Goal: Task Accomplishment & Management: Manage account settings

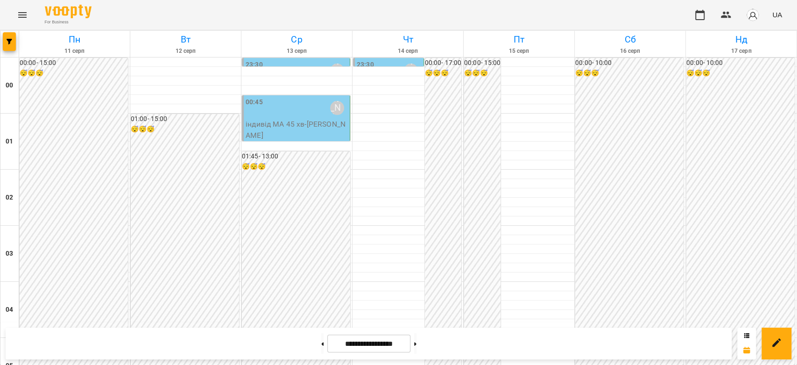
scroll to position [820, 0]
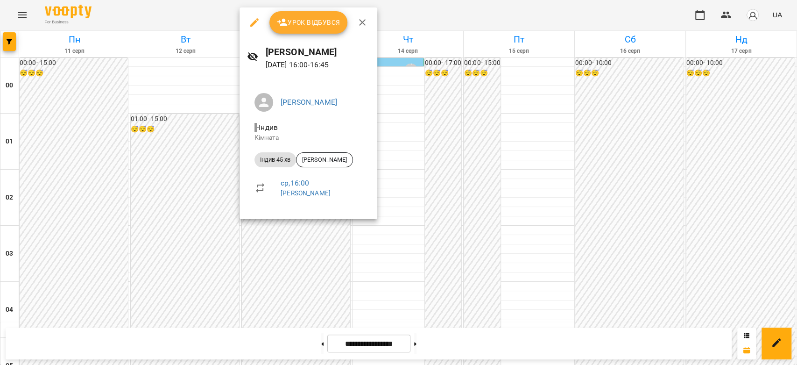
click at [421, 152] on div at bounding box center [398, 182] width 797 height 365
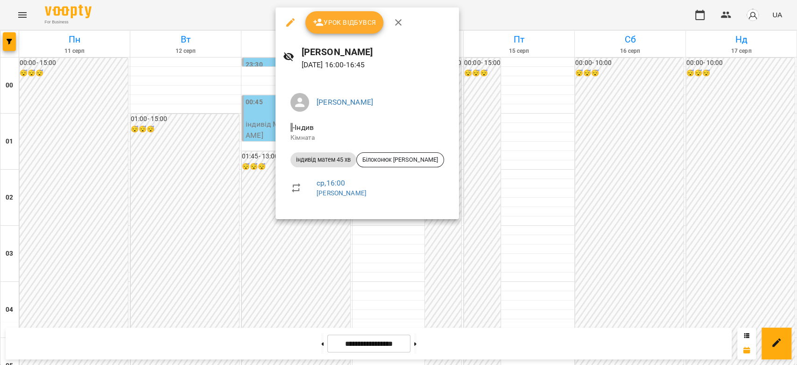
drag, startPoint x: 504, startPoint y: 147, endPoint x: 426, endPoint y: 148, distance: 78.0
click at [505, 147] on div at bounding box center [398, 182] width 797 height 365
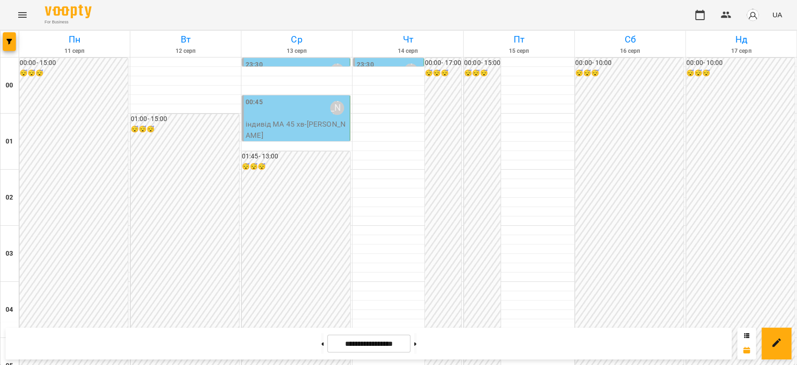
scroll to position [768, 0]
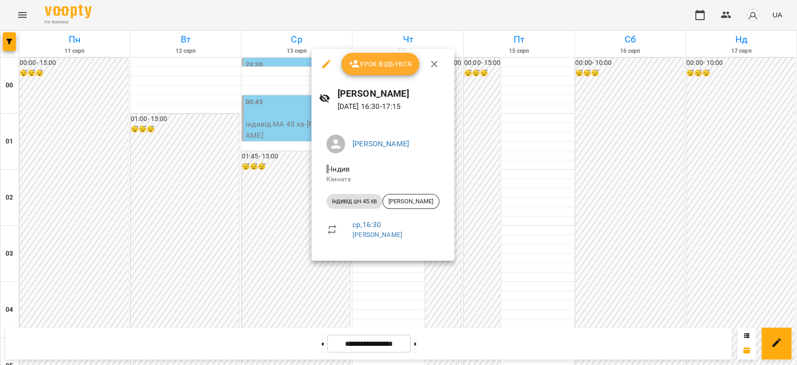
click at [548, 212] on div at bounding box center [398, 182] width 797 height 365
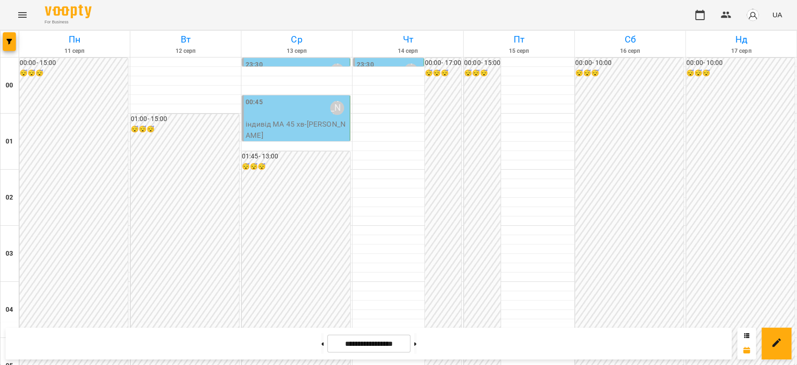
scroll to position [716, 0]
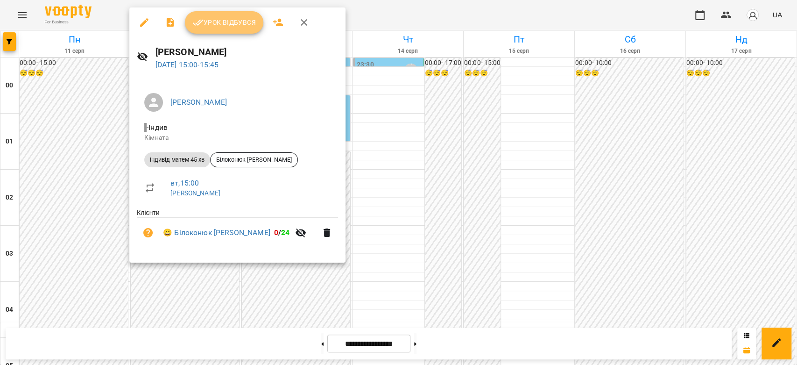
click at [225, 17] on span "Урок відбувся" at bounding box center [223, 22] width 63 height 11
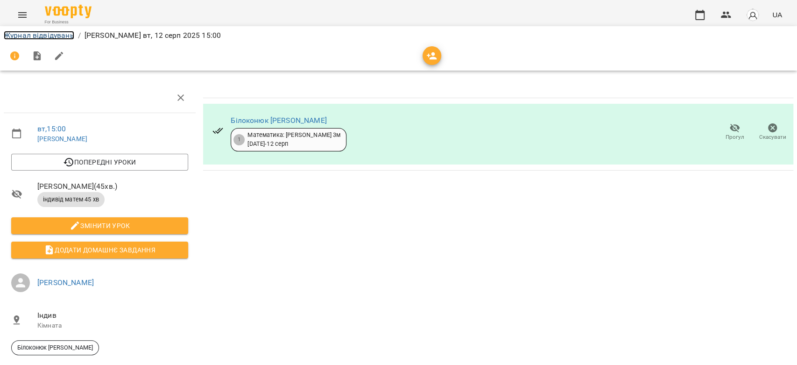
click at [22, 36] on link "Журнал відвідувань" at bounding box center [39, 35] width 70 height 9
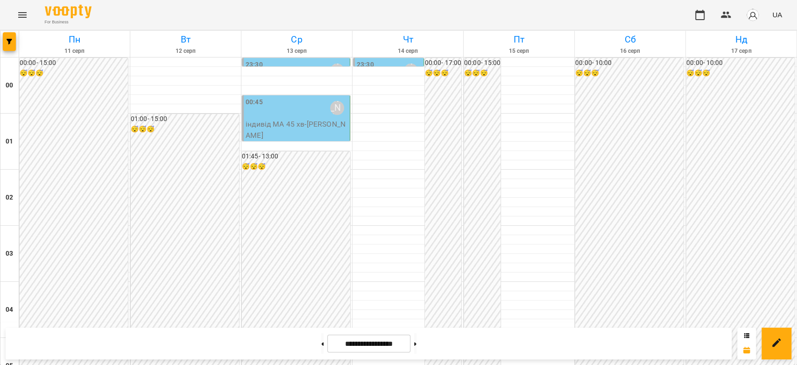
scroll to position [829, 0]
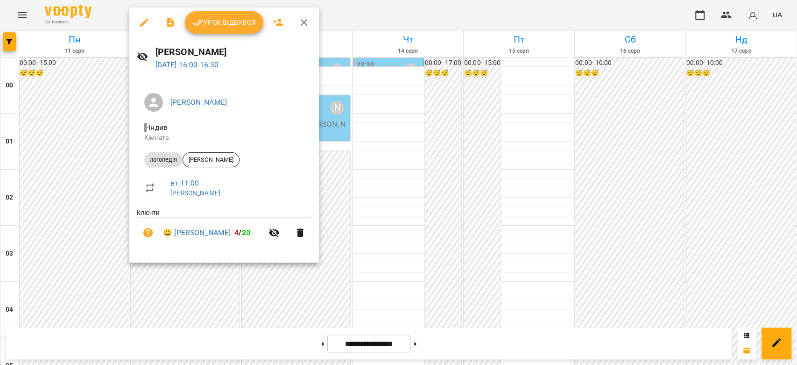
click at [422, 164] on div at bounding box center [398, 182] width 797 height 365
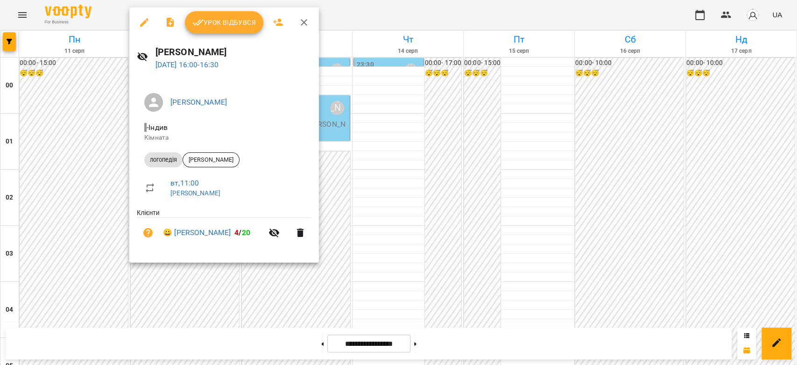
click at [367, 192] on div at bounding box center [398, 182] width 797 height 365
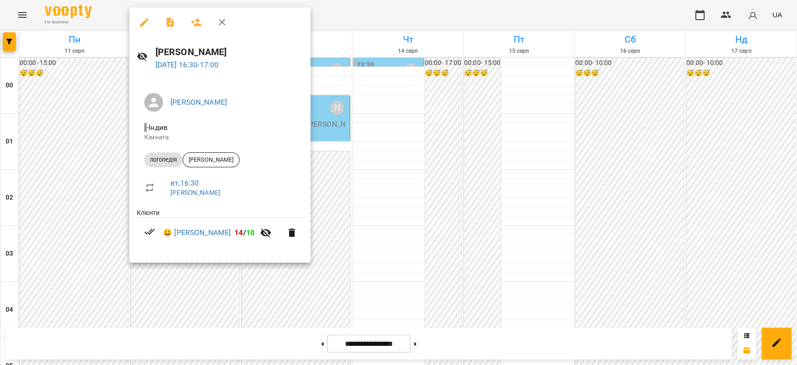
click at [402, 153] on div at bounding box center [398, 182] width 797 height 365
